Goal: Navigation & Orientation: Find specific page/section

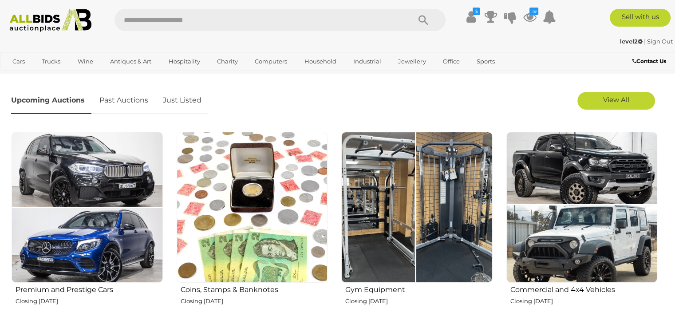
scroll to position [266, 0]
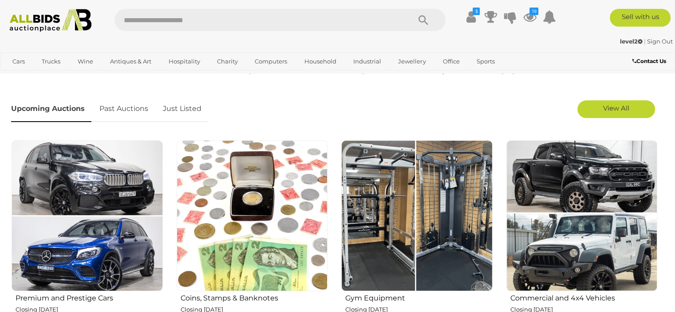
click at [185, 107] on link "Just Listed" at bounding box center [182, 109] width 52 height 26
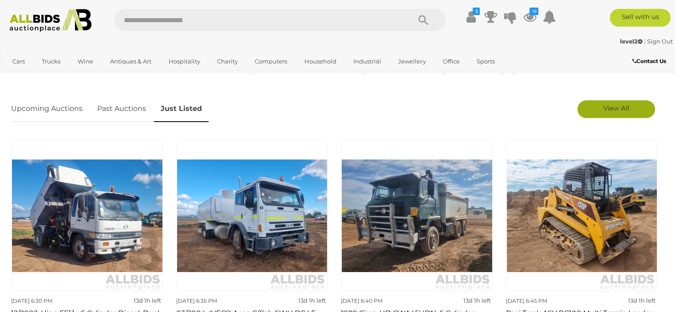
click at [600, 111] on link "View All" at bounding box center [616, 109] width 78 height 18
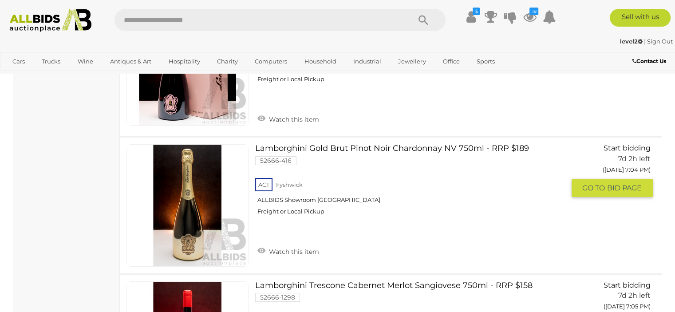
scroll to position [6879, 0]
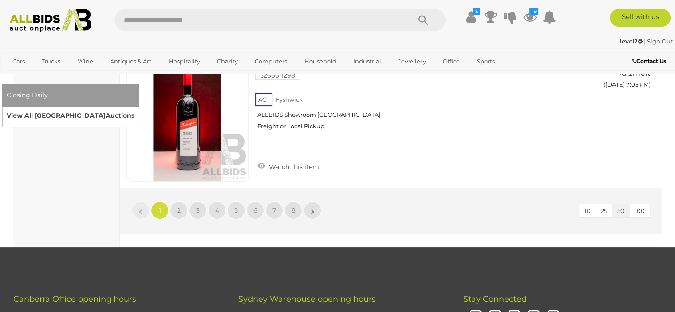
click at [134, 109] on link "View All Sydney Auctions" at bounding box center [71, 116] width 128 height 14
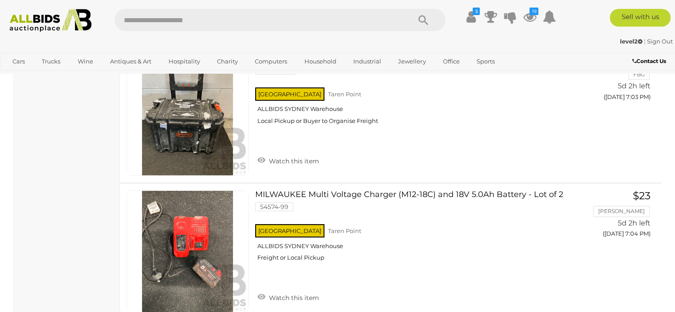
scroll to position [6879, 0]
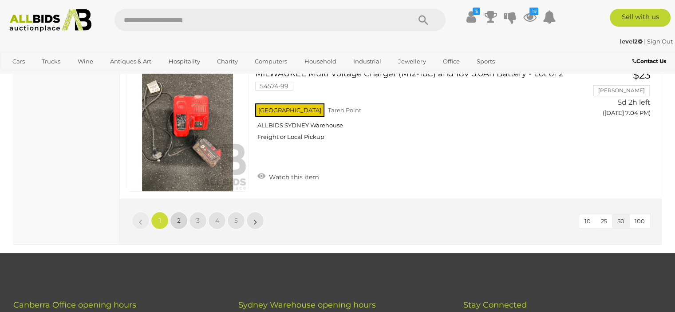
click at [175, 212] on link "2" at bounding box center [179, 221] width 18 height 18
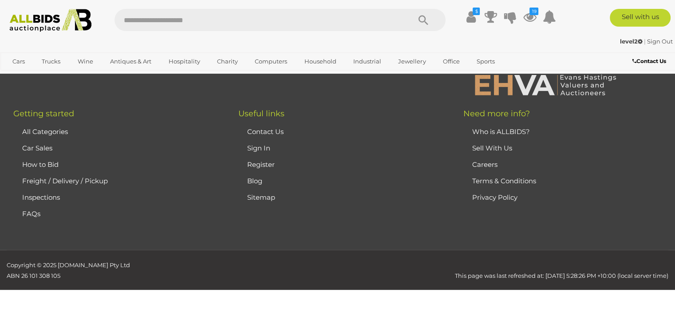
scroll to position [43, 0]
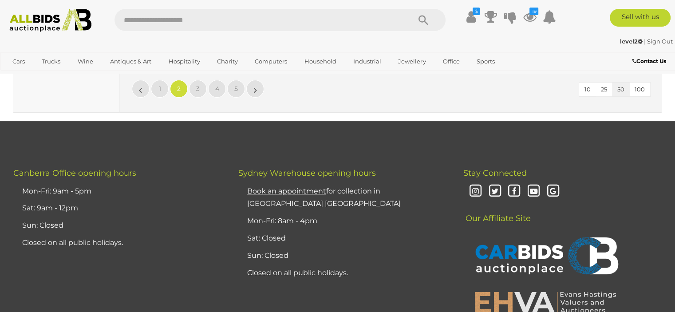
scroll to position [6877, 0]
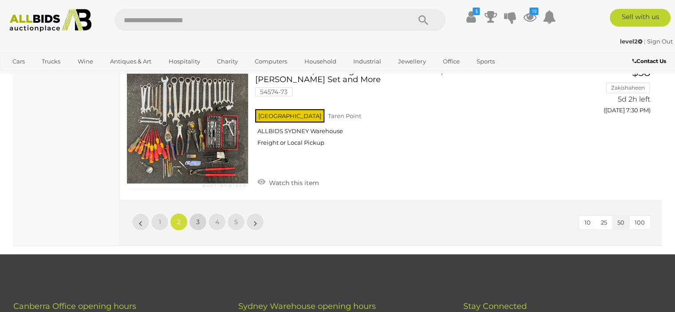
click at [200, 213] on link "3" at bounding box center [198, 222] width 18 height 18
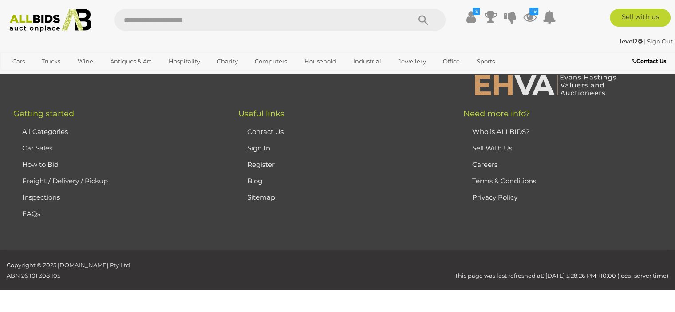
scroll to position [43, 0]
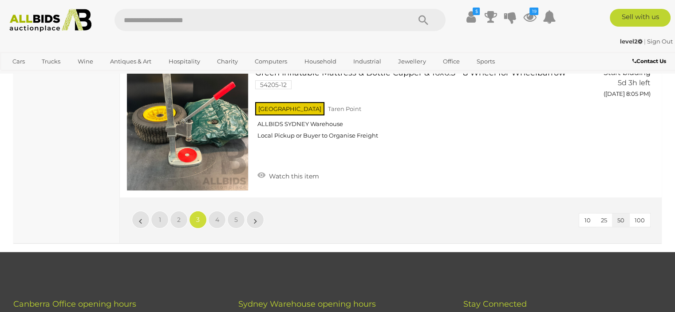
scroll to position [6877, 0]
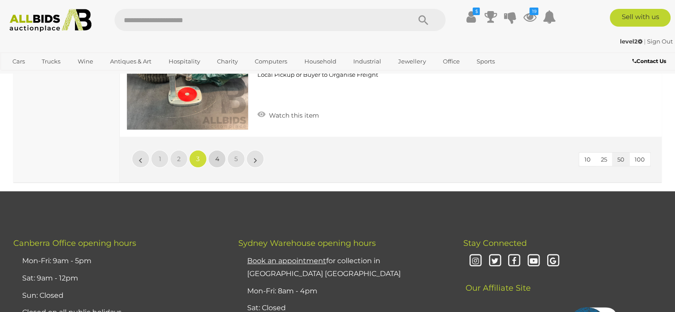
click at [220, 150] on link "4" at bounding box center [217, 159] width 18 height 18
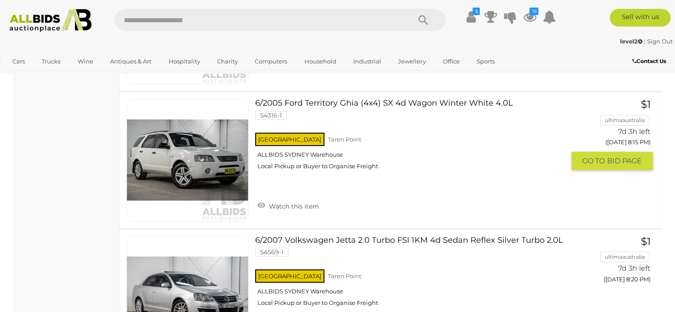
scroll to position [6833, 0]
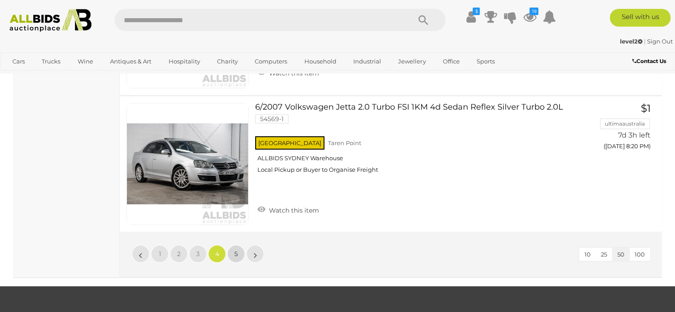
click at [236, 245] on link "5" at bounding box center [236, 254] width 18 height 18
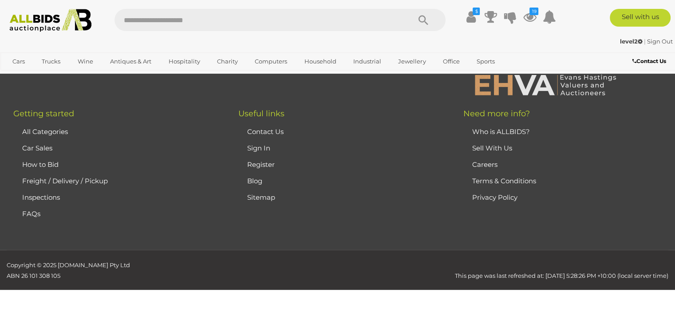
scroll to position [43, 0]
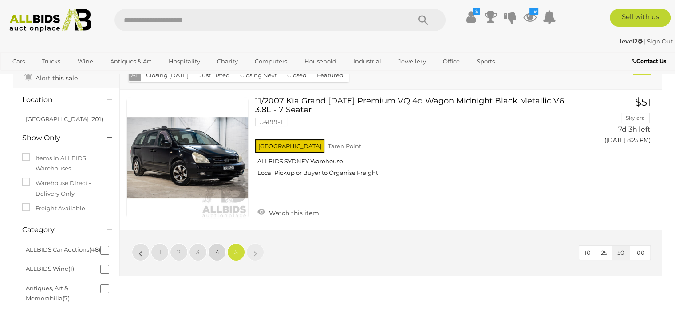
click at [218, 255] on span "4" at bounding box center [217, 252] width 4 height 8
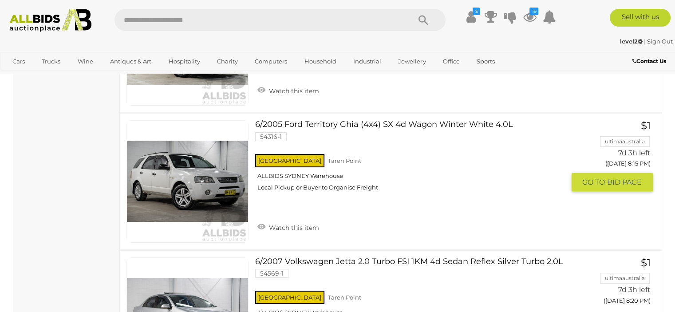
scroll to position [6833, 0]
